Goal: Information Seeking & Learning: Compare options

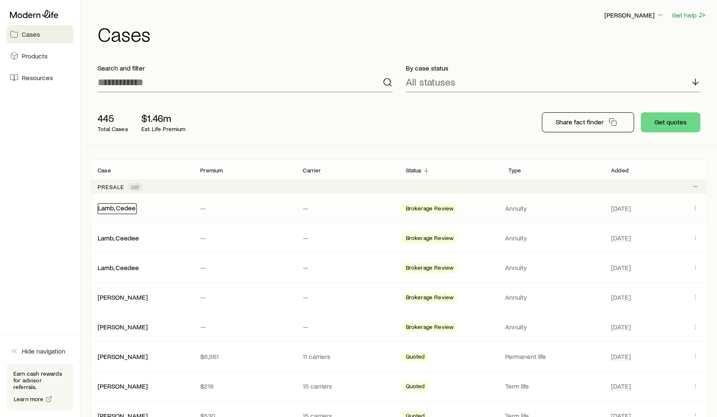
click at [125, 205] on link "Lamb, Cedee" at bounding box center [117, 208] width 38 height 8
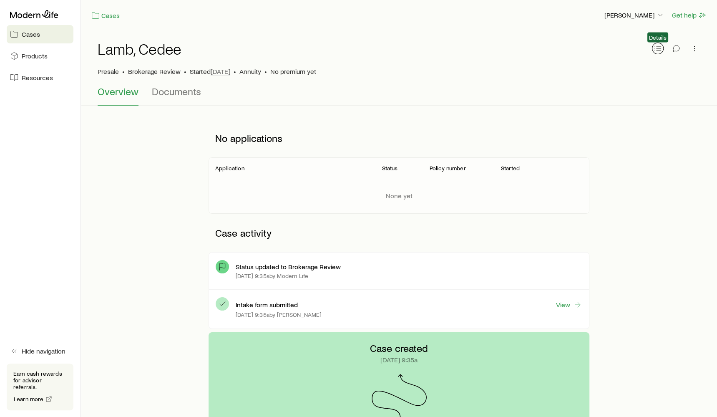
click at [656, 46] on line "button" at bounding box center [658, 46] width 5 height 0
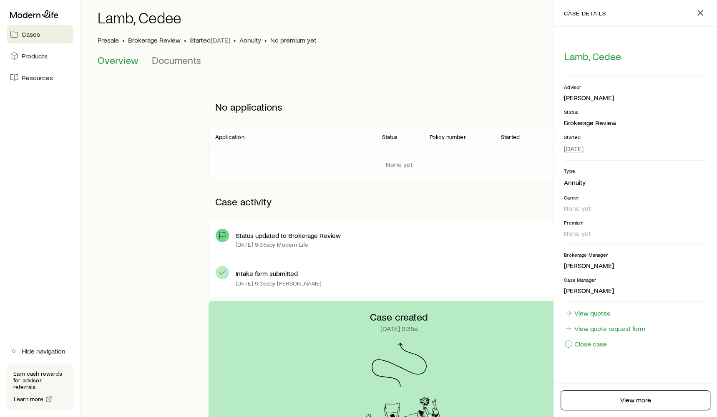
scroll to position [47, 0]
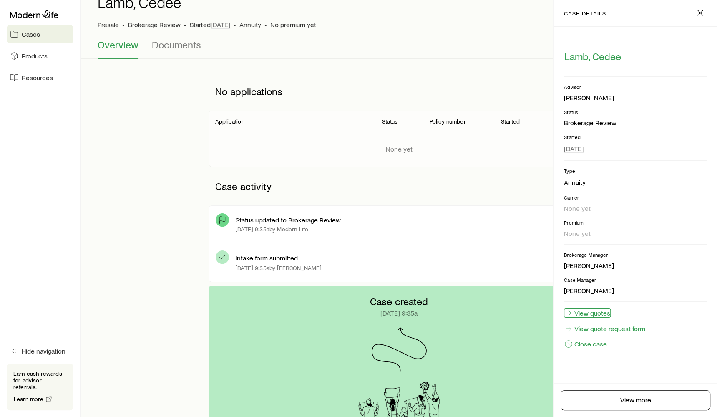
click at [604, 310] on link "View quotes" at bounding box center [587, 312] width 47 height 9
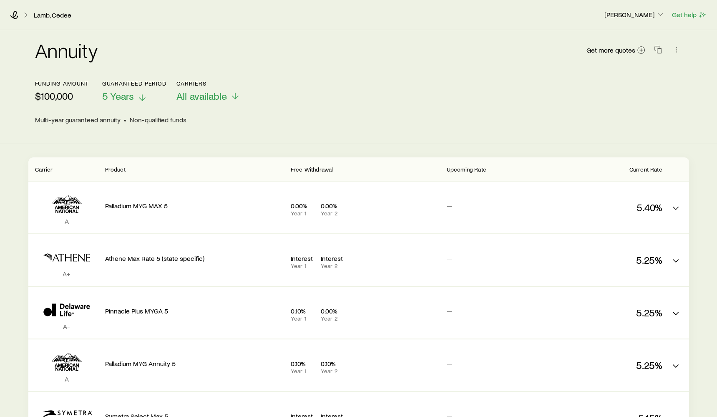
click at [115, 94] on span "5 Years" at bounding box center [118, 96] width 32 height 12
click at [289, 78] on div "Annuity Get more quotes" at bounding box center [358, 55] width 647 height 50
click at [143, 97] on icon at bounding box center [142, 98] width 10 height 10
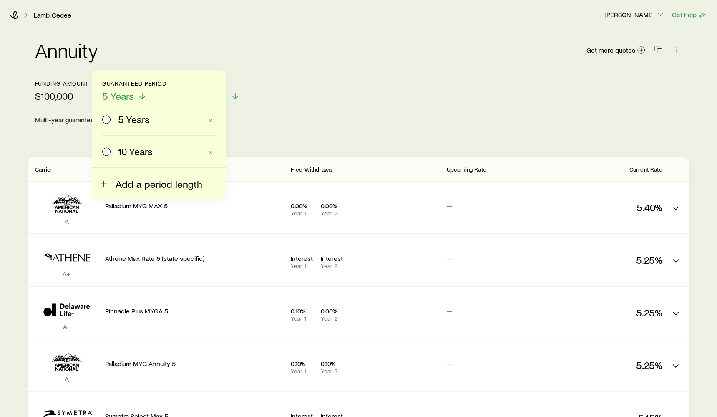
click at [161, 181] on span "Add a period length" at bounding box center [159, 184] width 87 height 12
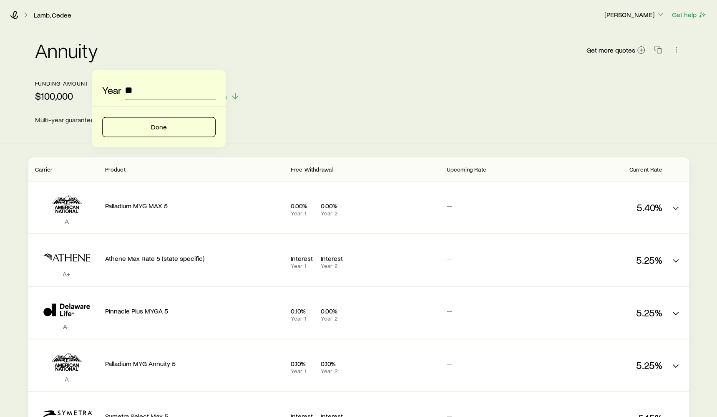
type input "*"
click at [169, 122] on button "Done" at bounding box center [158, 127] width 113 height 20
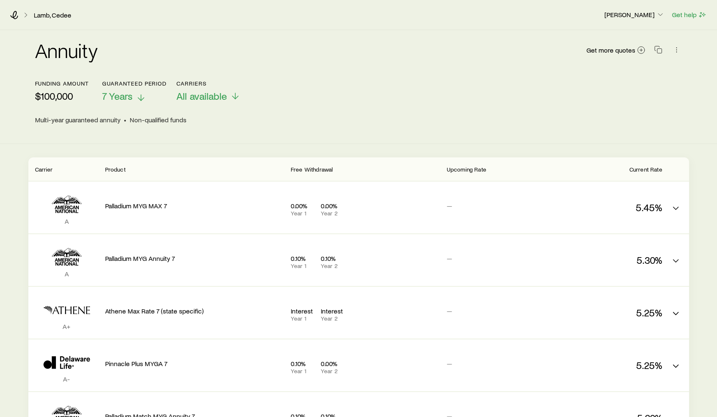
click at [133, 99] on p "7 Years" at bounding box center [134, 96] width 64 height 12
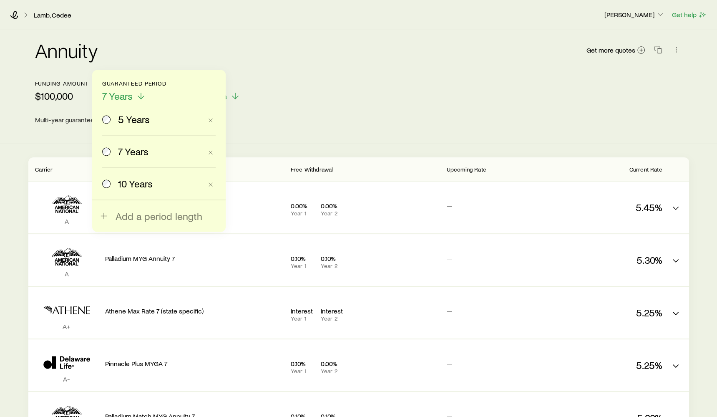
click at [334, 103] on header "Funding amount $100,000 Guaranteed period 7 Years 5 Years 7 Years 10 Years Add …" at bounding box center [358, 105] width 647 height 50
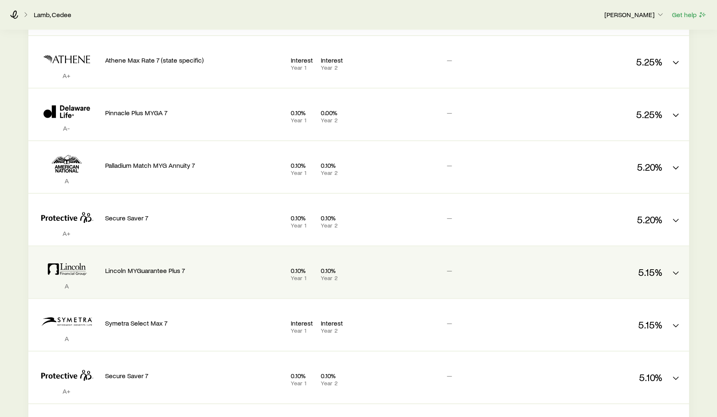
scroll to position [124, 0]
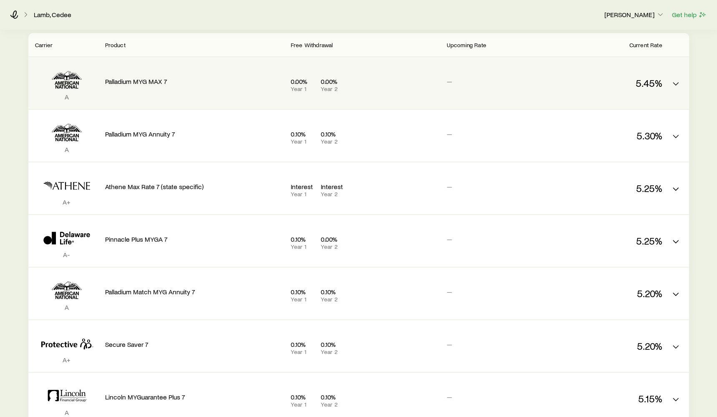
click at [357, 93] on div "0.00% Year 1 0.00% Year 2" at bounding box center [365, 83] width 149 height 38
